Goal: Information Seeking & Learning: Learn about a topic

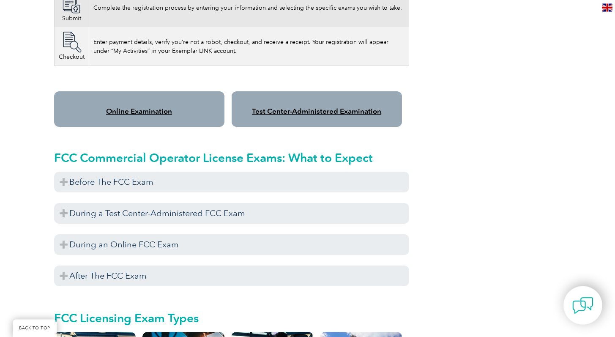
scroll to position [690, 0]
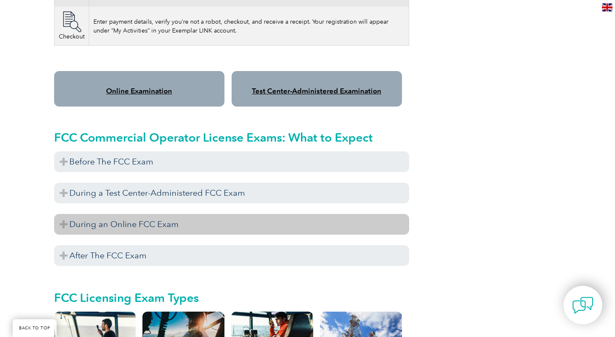
click at [139, 219] on h3 "During an Online FCC Exam" at bounding box center [231, 224] width 355 height 21
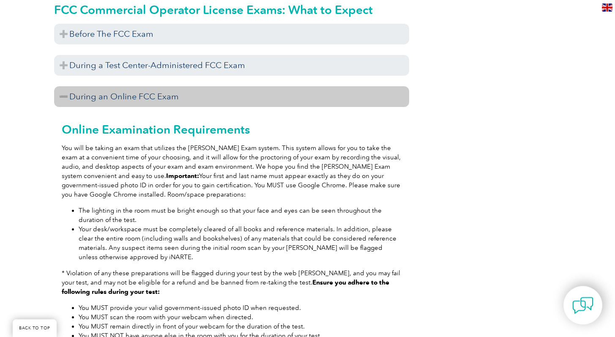
scroll to position [819, 0]
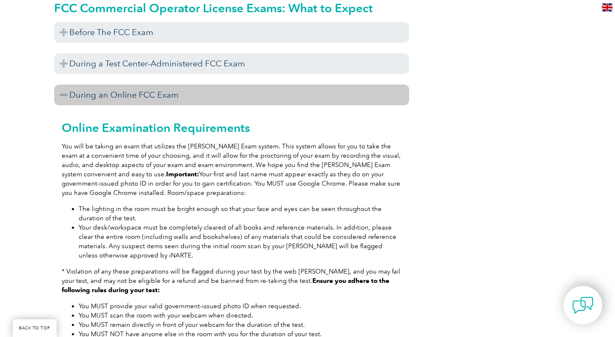
click at [165, 175] on p "You will be taking an exam that utilizes the Proctor Exam system. This system a…" at bounding box center [232, 170] width 340 height 56
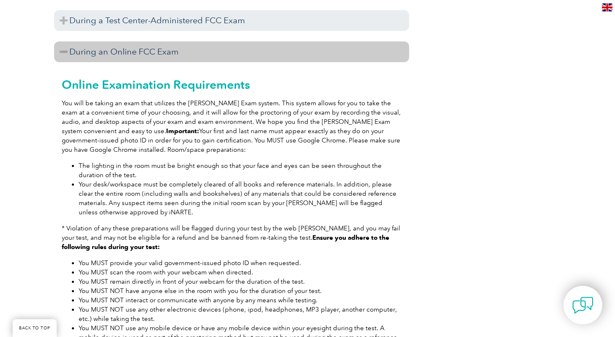
click at [117, 167] on li "The lighting in the room must be bright enough so that your face and eyes can b…" at bounding box center [240, 170] width 323 height 19
click at [147, 204] on li "Your desk/workspace must be completely cleared of all books and reference mater…" at bounding box center [240, 198] width 323 height 37
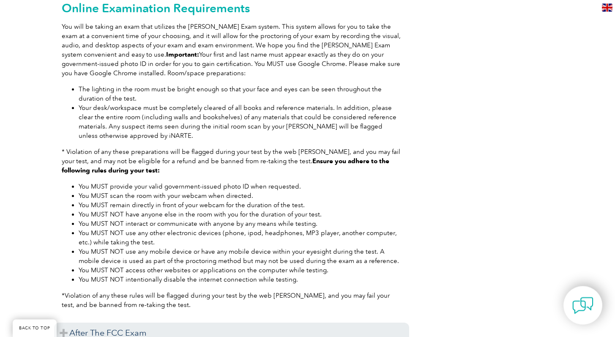
scroll to position [948, 0]
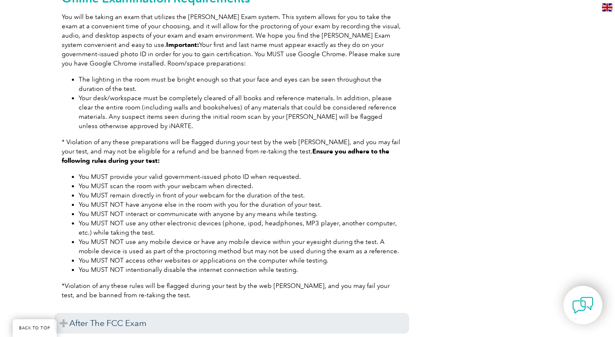
click at [327, 209] on li "You MUST NOT interact or communicate with anyone by any means while testing." at bounding box center [240, 213] width 323 height 9
click at [153, 225] on li "You MUST NOT use any other electronic devices (phone, ipod, headphones, MP3 pla…" at bounding box center [240, 227] width 323 height 19
click at [293, 265] on li "You MUST NOT intentionally disable the internet connection while testing." at bounding box center [240, 269] width 323 height 9
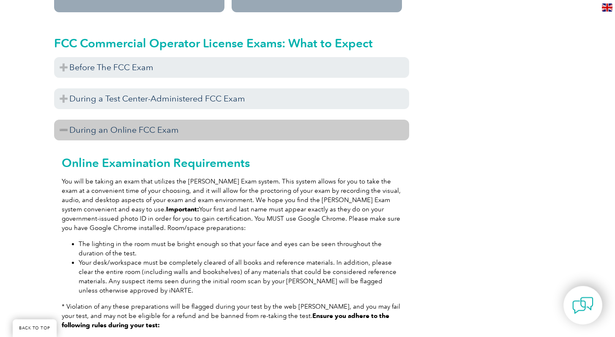
scroll to position [776, 0]
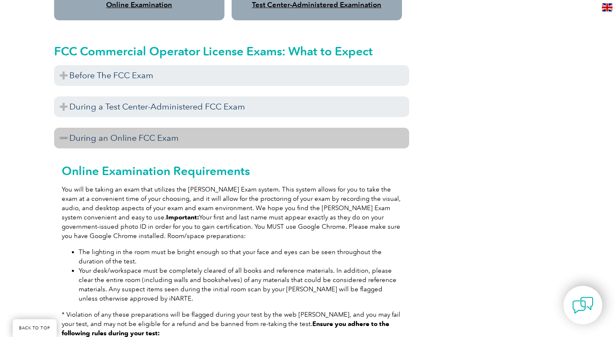
click at [112, 128] on h3 "During an Online FCC Exam" at bounding box center [231, 138] width 355 height 21
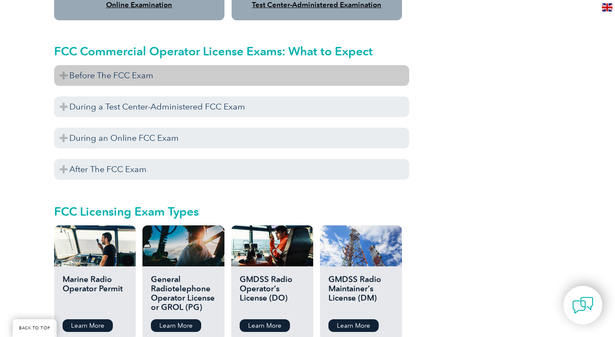
click at [113, 67] on h3 "Before The FCC Exam" at bounding box center [231, 75] width 355 height 21
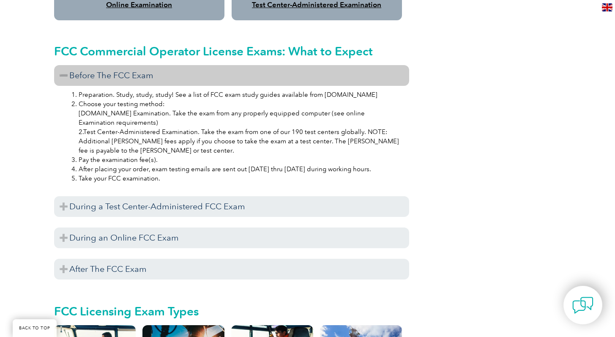
click at [127, 65] on h3 "Before The FCC Exam" at bounding box center [231, 75] width 355 height 21
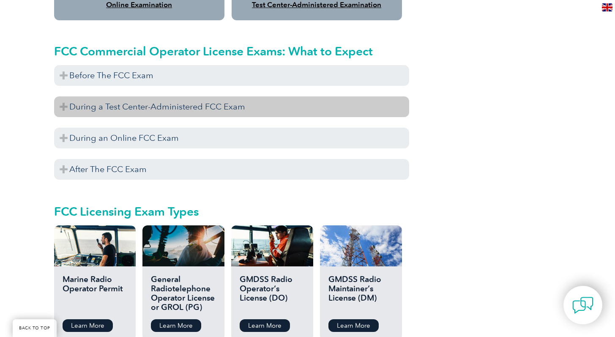
click at [129, 101] on h3 "During a Test Center-Administered FCC Exam" at bounding box center [231, 106] width 355 height 21
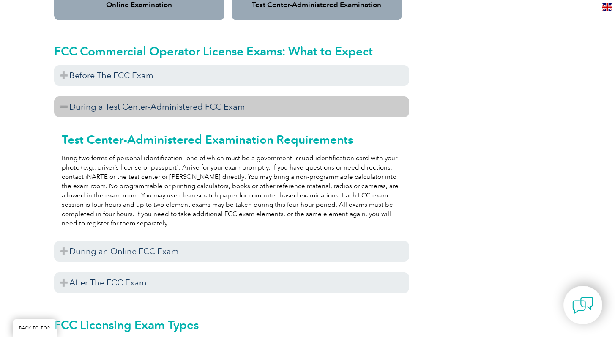
click at [130, 98] on h3 "During a Test Center-Administered FCC Exam" at bounding box center [231, 106] width 355 height 21
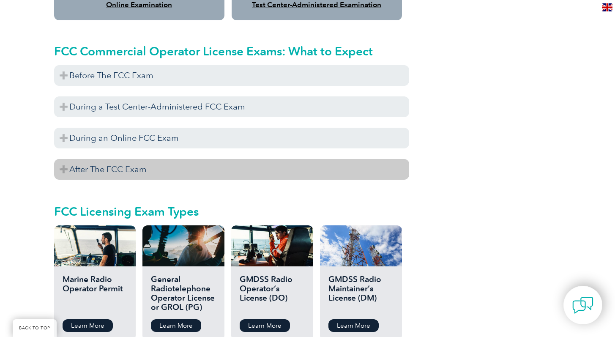
click at [114, 163] on h3 "After The FCC Exam" at bounding box center [231, 169] width 355 height 21
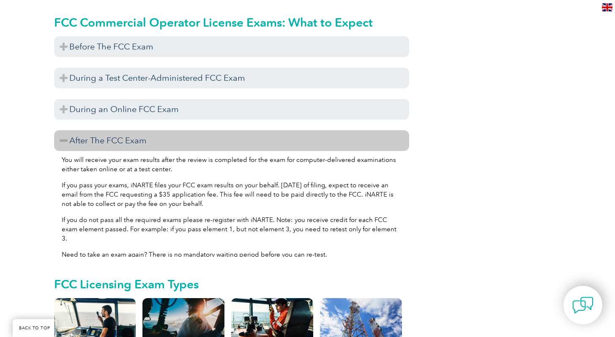
scroll to position [862, 0]
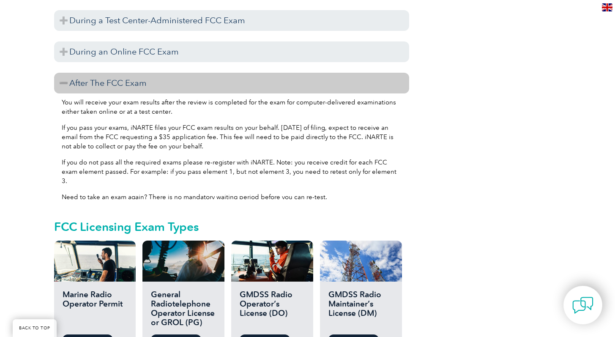
click at [213, 127] on p "If you pass your exams, iNARTE files your FCC exam results on your behalf. With…" at bounding box center [232, 137] width 340 height 28
click at [191, 138] on p "If you pass your exams, iNARTE files your FCC exam results on your behalf. With…" at bounding box center [232, 137] width 340 height 28
click at [108, 162] on p "If you do not pass all the required exams please re-register with iNARTE. Note:…" at bounding box center [232, 172] width 340 height 28
click at [379, 162] on p "If you do not pass all the required exams please re-register with iNARTE. Note:…" at bounding box center [232, 172] width 340 height 28
click at [144, 192] on p "Need to take an exam again? There is no mandatory waiting period before you can…" at bounding box center [232, 196] width 340 height 9
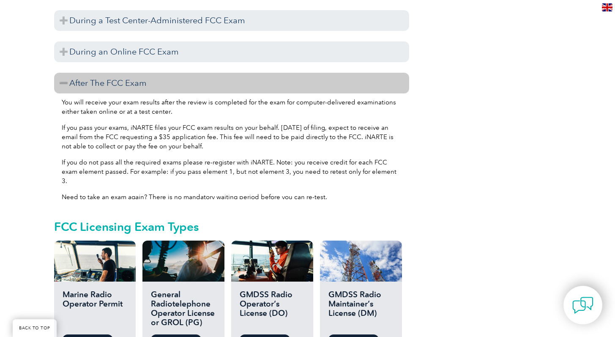
click at [324, 192] on p "Need to take an exam again? There is no mandatory waiting period before you can…" at bounding box center [232, 196] width 340 height 9
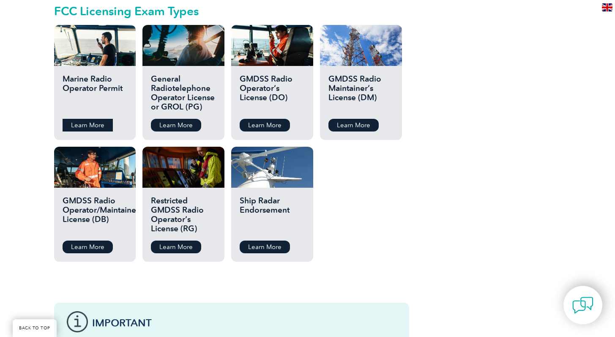
scroll to position [991, 0]
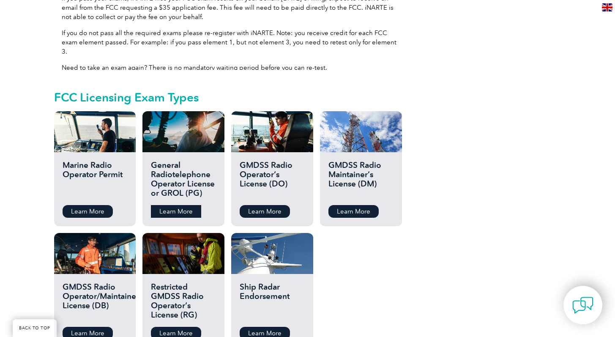
click at [177, 205] on link "Learn More" at bounding box center [176, 211] width 50 height 13
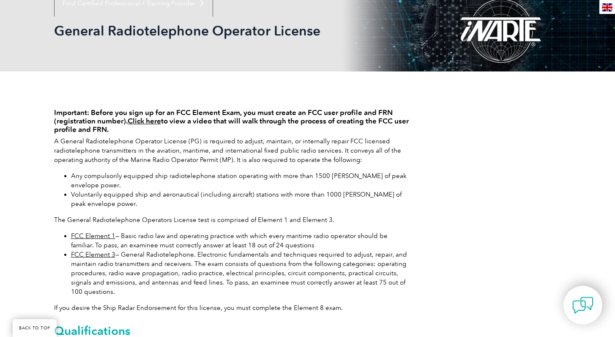
scroll to position [172, 0]
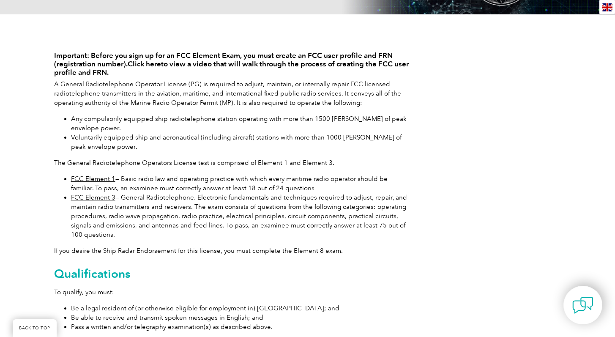
click at [288, 189] on li "FCC Element 1 — Basic radio law and operating practice with which every maritim…" at bounding box center [240, 183] width 338 height 19
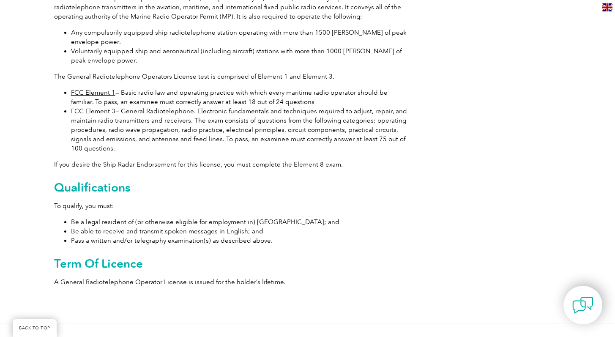
scroll to position [0, 0]
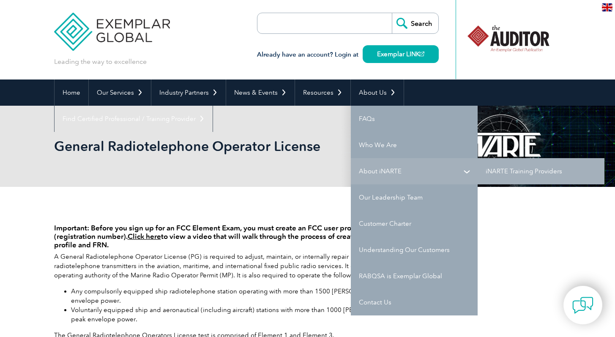
click at [373, 170] on link "About iNARTE" at bounding box center [414, 171] width 127 height 26
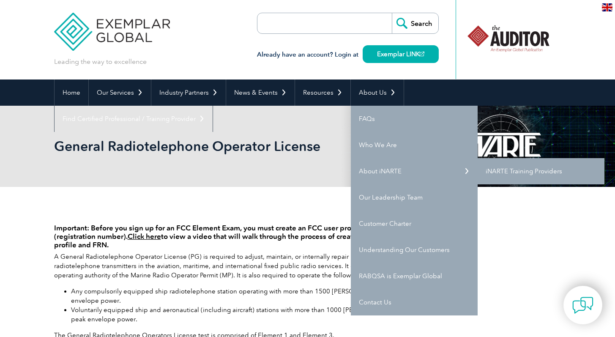
click at [538, 169] on link "iNARTE Training Providers" at bounding box center [540, 171] width 127 height 26
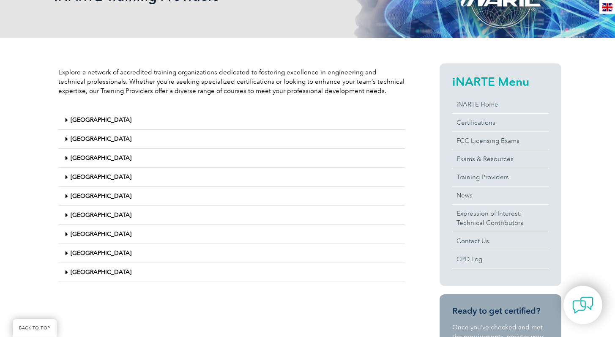
scroll to position [172, 0]
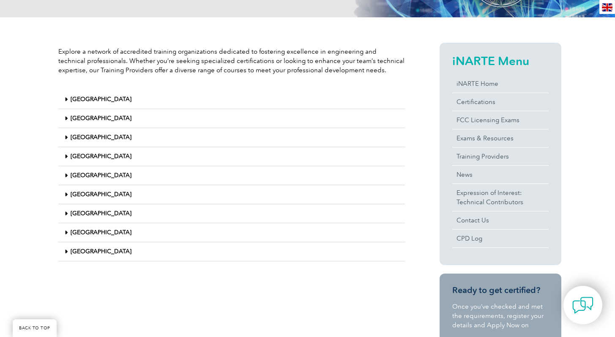
click at [67, 251] on icon at bounding box center [66, 251] width 3 height 6
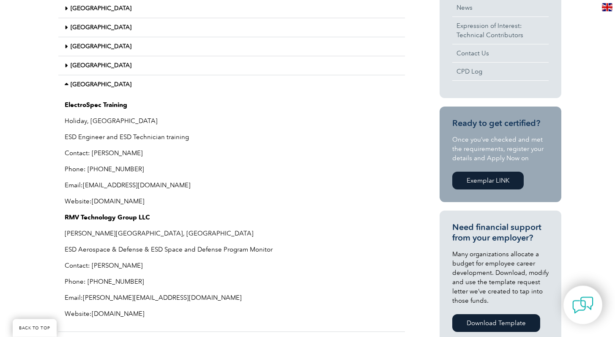
scroll to position [302, 0]
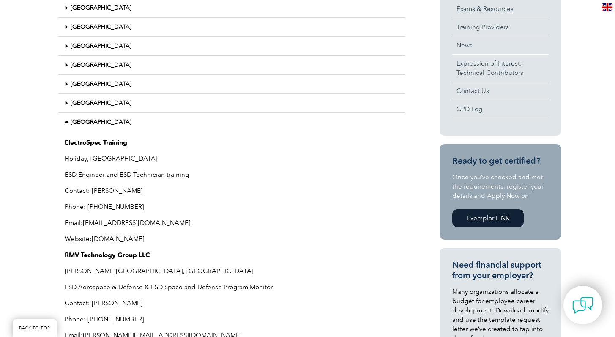
click at [73, 123] on link "United States" at bounding box center [101, 121] width 61 height 7
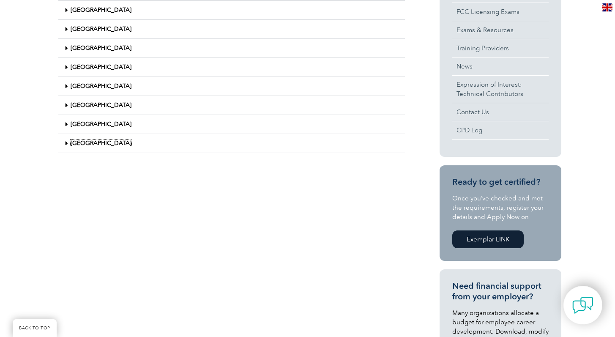
scroll to position [129, 0]
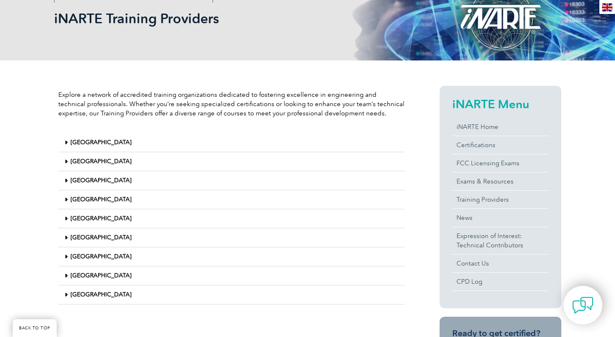
click at [71, 161] on link "India" at bounding box center [101, 161] width 61 height 7
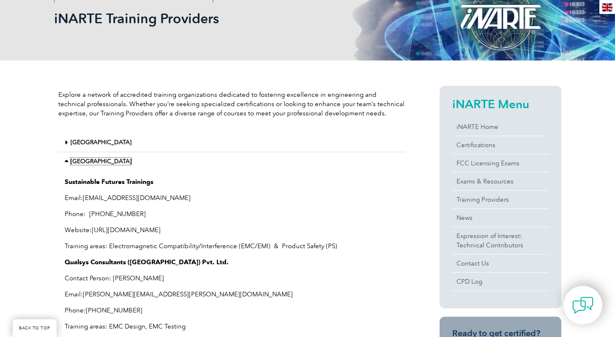
scroll to position [215, 0]
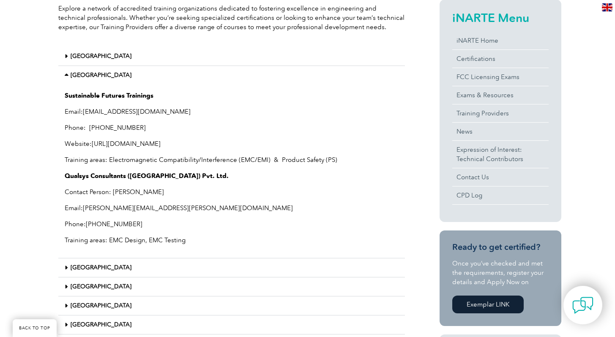
click at [73, 76] on link "India" at bounding box center [101, 74] width 61 height 7
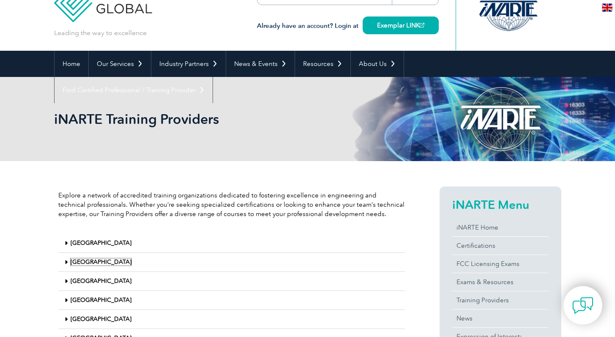
scroll to position [0, 0]
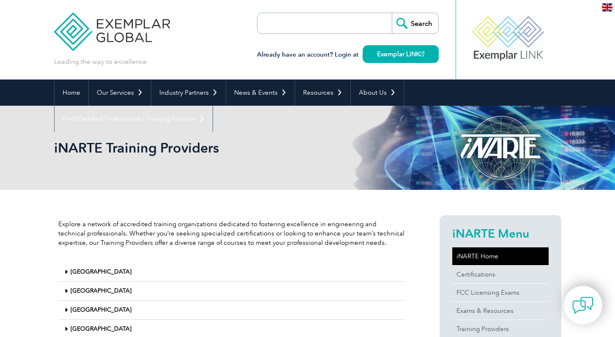
click at [494, 254] on link "iNARTE Home" at bounding box center [500, 256] width 96 height 18
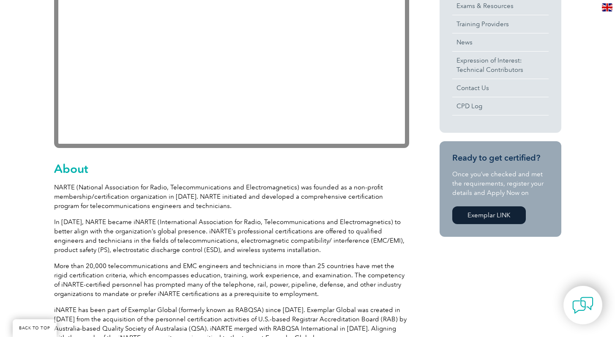
scroll to position [431, 0]
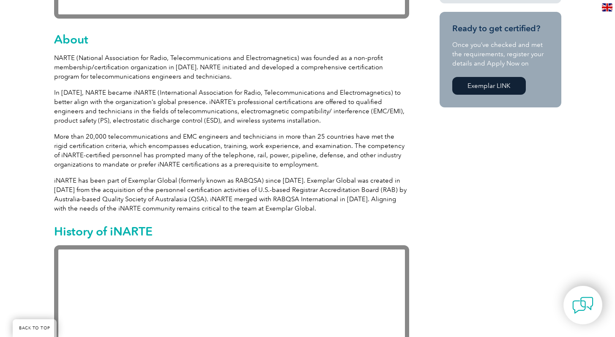
click at [253, 197] on p "iNARTE has been part of Exemplar Global (formerly known as RABQSA) since 2012. …" at bounding box center [231, 194] width 355 height 37
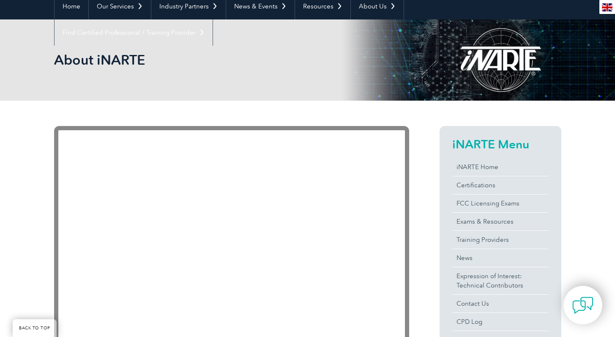
scroll to position [0, 0]
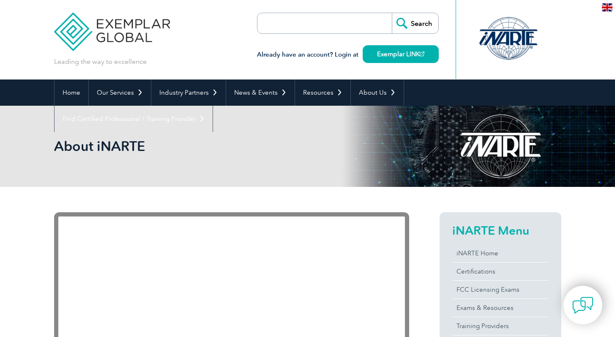
click at [569, 42] on header "Leading the way to excellence Search" at bounding box center [307, 39] width 615 height 79
click at [580, 13] on header "Leading the way to excellence Search" at bounding box center [307, 39] width 615 height 79
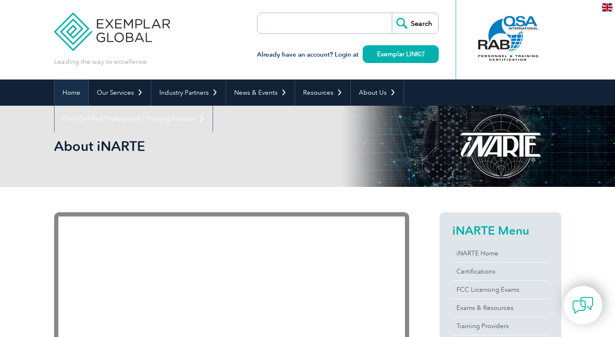
click at [71, 93] on link "Home" at bounding box center [72, 92] width 34 height 26
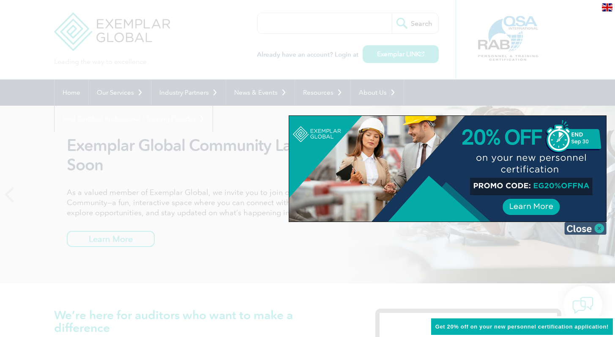
click at [598, 229] on img at bounding box center [585, 228] width 42 height 13
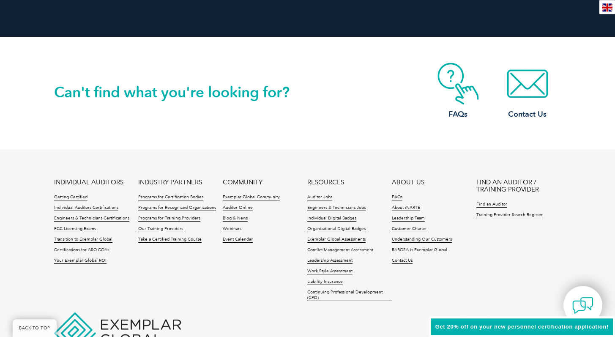
scroll to position [1939, 0]
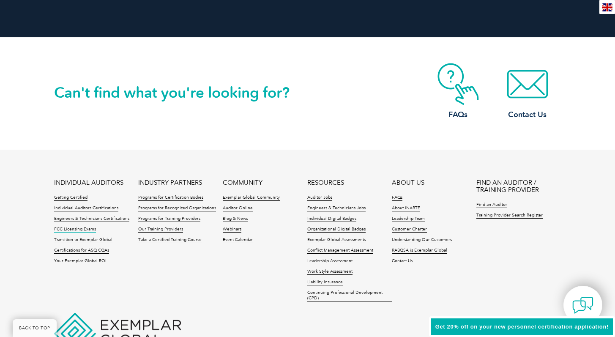
click at [72, 229] on link "FCC Licensing Exams" at bounding box center [75, 229] width 42 height 6
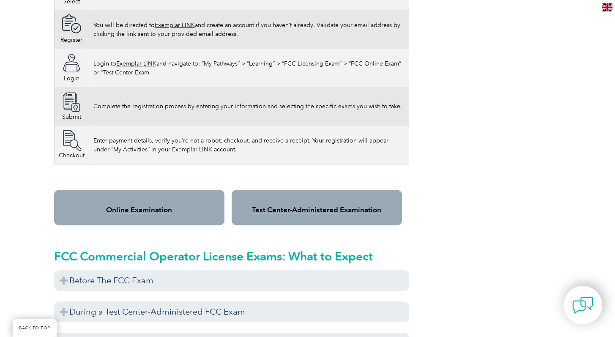
scroll to position [646, 0]
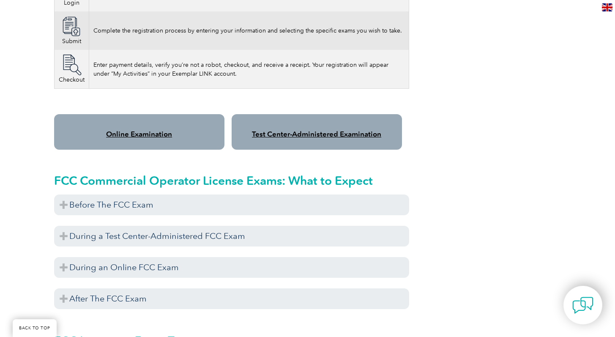
click at [327, 130] on link "Test Center-Administered Examination" at bounding box center [316, 134] width 129 height 8
